Goal: Task Accomplishment & Management: Use online tool/utility

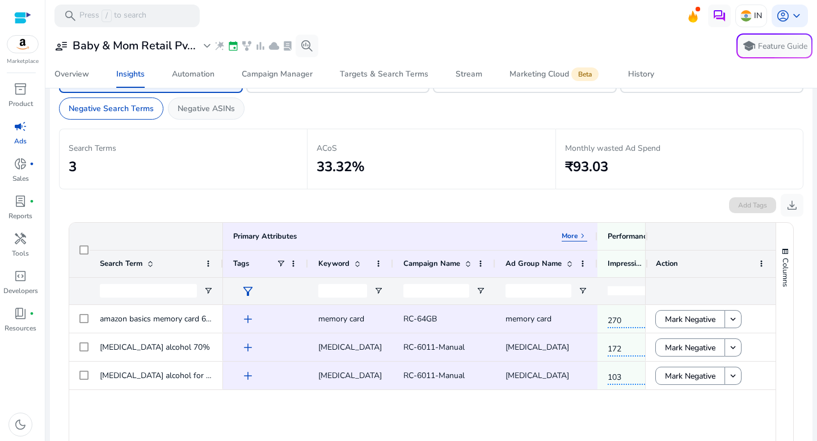
click at [222, 112] on p "Negative ASINs" at bounding box center [205, 109] width 57 height 12
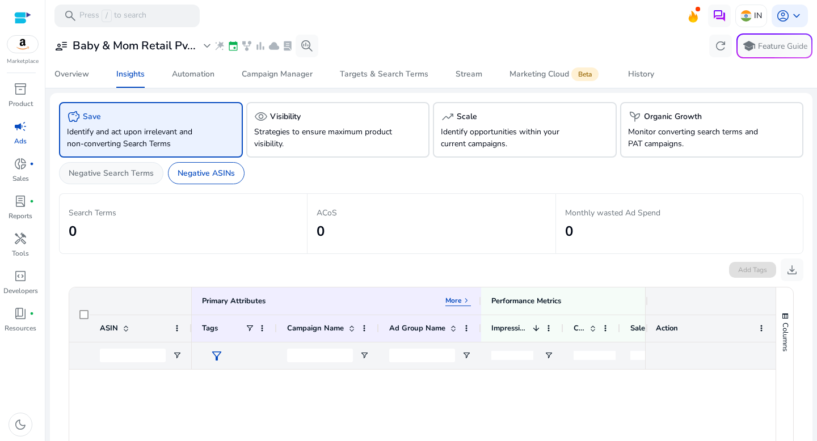
click at [137, 180] on div "Negative Search Terms" at bounding box center [111, 173] width 104 height 22
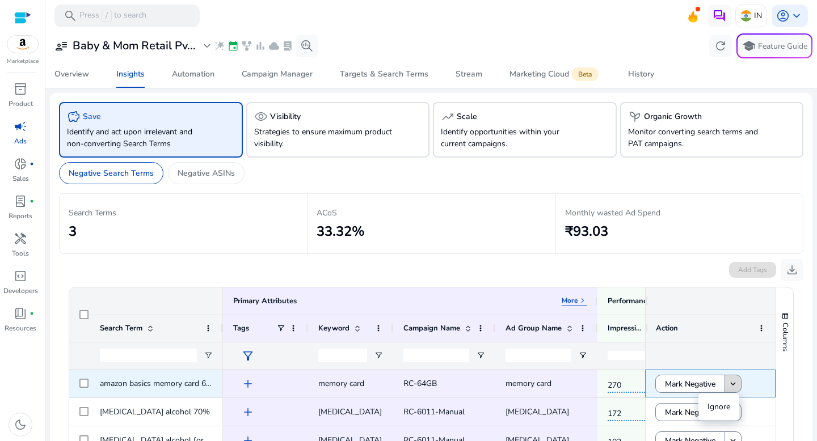
click at [734, 385] on mat-icon "keyboard_arrow_down" at bounding box center [733, 384] width 10 height 10
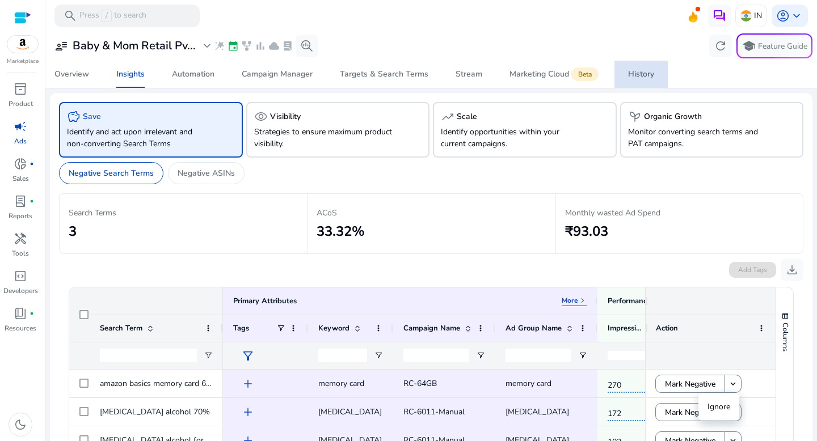
click at [632, 77] on div "History" at bounding box center [641, 74] width 26 height 8
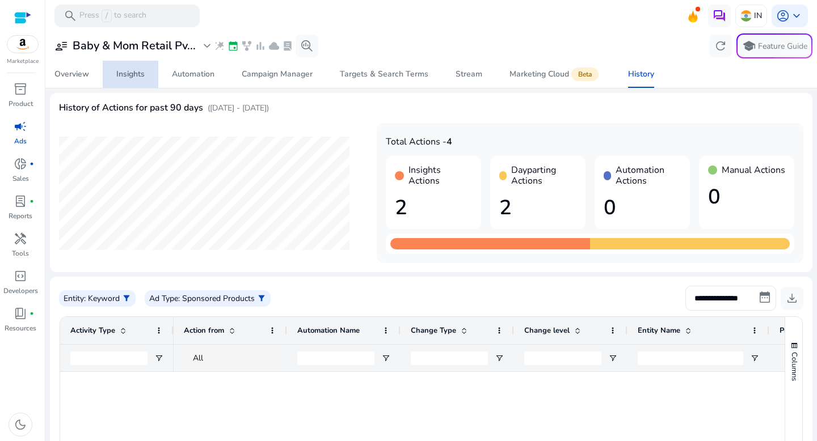
click at [136, 67] on span "Insights" at bounding box center [130, 74] width 28 height 27
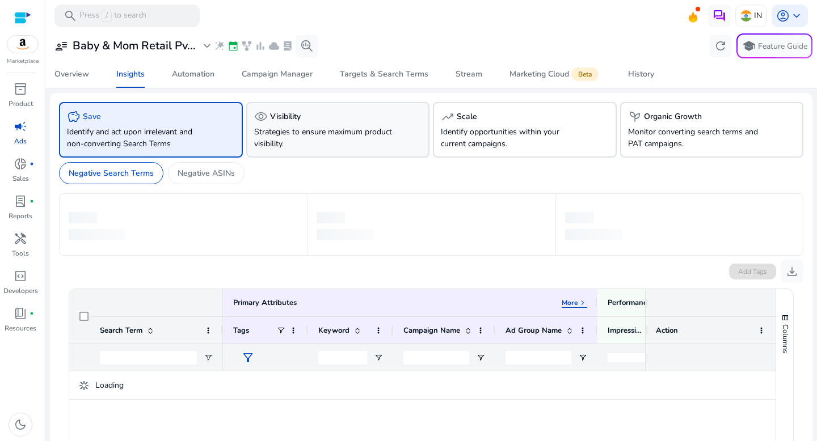
click at [294, 129] on p "Strategies to ensure maximum product visibility." at bounding box center [324, 138] width 140 height 24
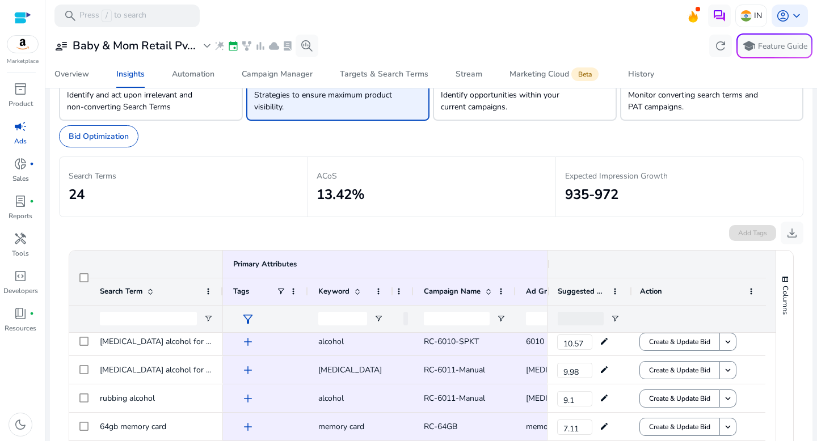
scroll to position [40, 0]
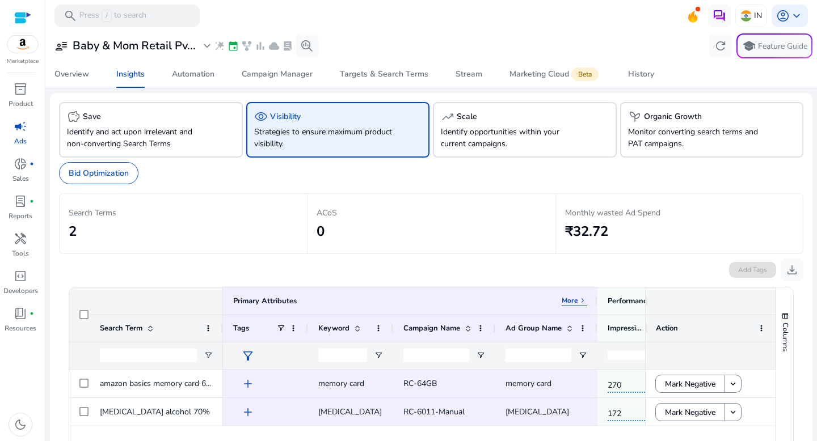
click at [319, 129] on p "Strategies to ensure maximum product visibility." at bounding box center [324, 138] width 140 height 24
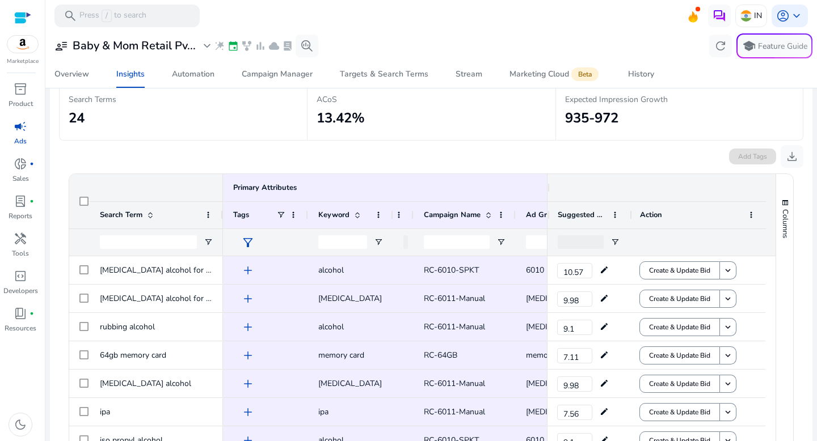
scroll to position [214, 0]
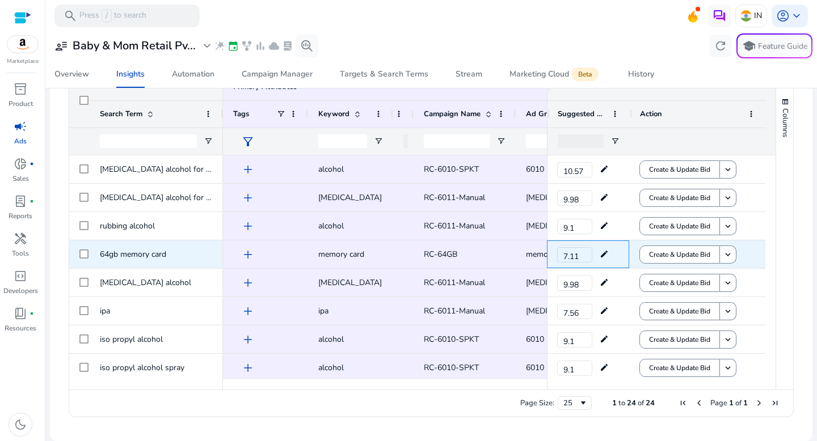
drag, startPoint x: 543, startPoint y: 251, endPoint x: 541, endPoint y: 257, distance: 6.5
click at [541, 257] on div "[MEDICAL_DATA] alcohol for cleaning [MEDICAL_DATA] alcohol for cleaning rubbing…" at bounding box center [417, 267] width 696 height 224
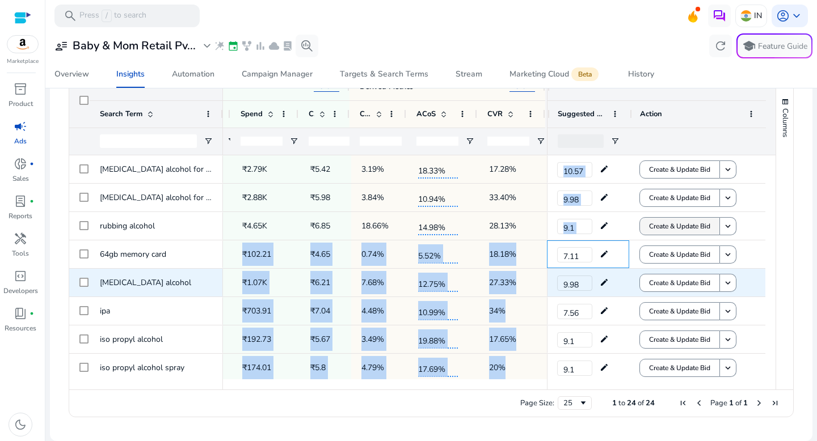
scroll to position [244, 0]
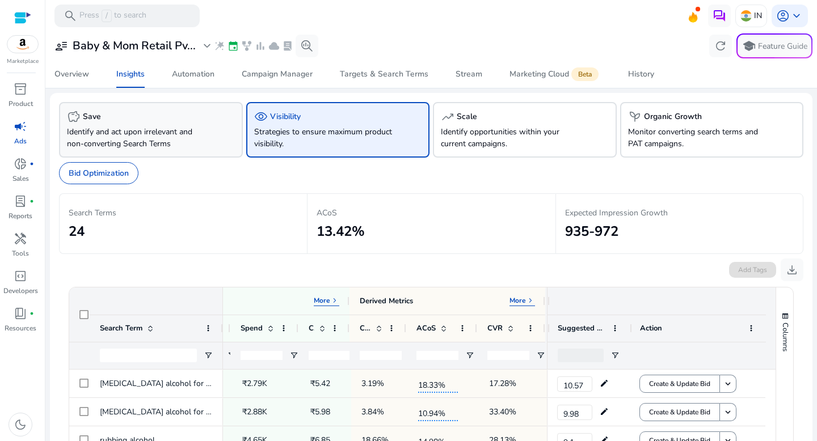
click at [164, 138] on p "Identify and act upon irrelevant and non-converting Search Terms" at bounding box center [137, 138] width 140 height 24
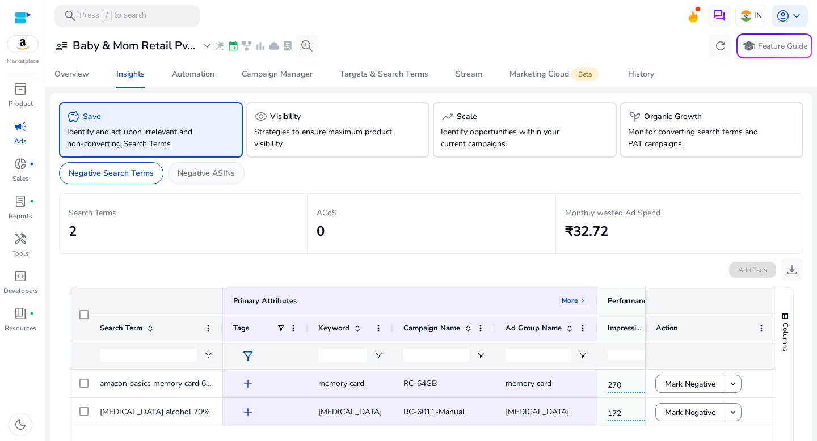
click at [223, 177] on p "Negative ASINs" at bounding box center [205, 173] width 57 height 12
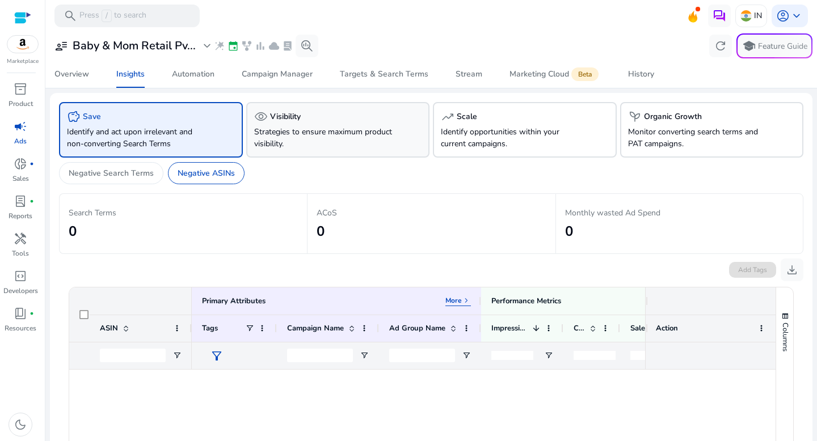
click at [311, 129] on p "Strategies to ensure maximum product visibility." at bounding box center [324, 138] width 140 height 24
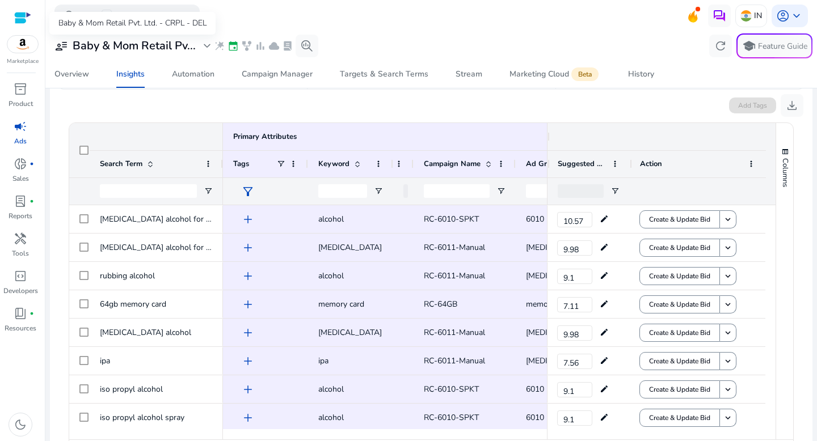
click at [167, 50] on h3 "Baby & Mom Retail Pv..." at bounding box center [134, 46] width 123 height 14
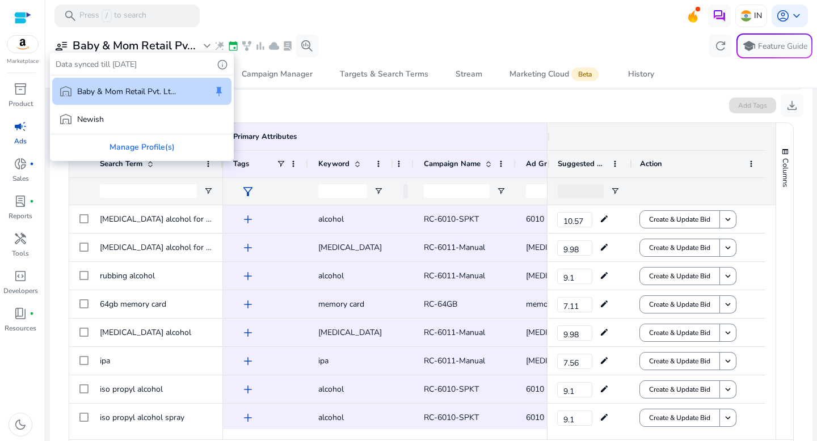
click at [170, 49] on div at bounding box center [408, 220] width 817 height 441
